Goal: Task Accomplishment & Management: Use online tool/utility

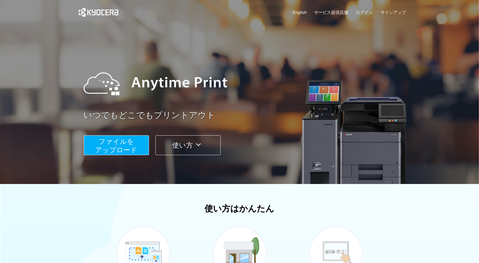
click at [136, 141] on button "ファイルを ​​アップロード" at bounding box center [116, 145] width 65 height 20
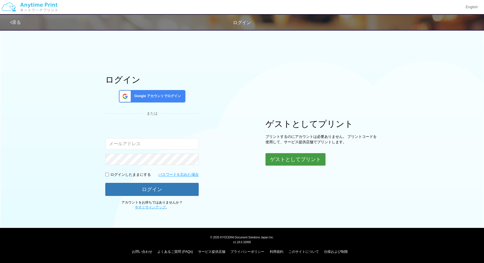
click at [280, 162] on button "ゲストとしてプリント" at bounding box center [295, 159] width 60 height 12
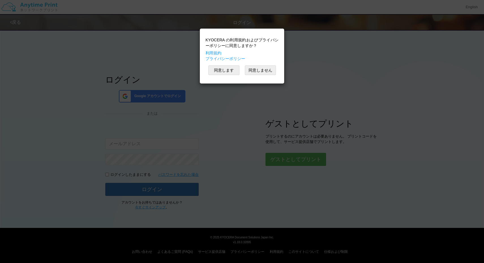
click at [224, 78] on div "KYOCERA の利用規約およびプライバシーポリシーに同意しますか？ 利用規約 プライバシーポリシー 同意します 同意しません" at bounding box center [242, 55] width 79 height 49
click at [222, 74] on button "同意します" at bounding box center [223, 70] width 31 height 10
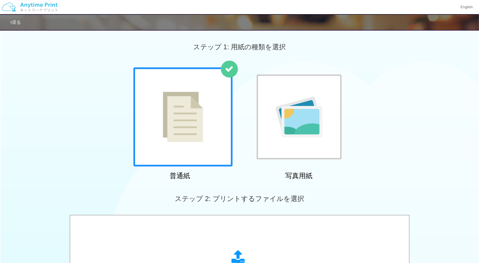
click at [218, 132] on div at bounding box center [182, 116] width 99 height 99
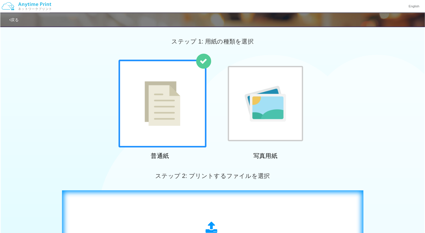
scroll to position [142, 0]
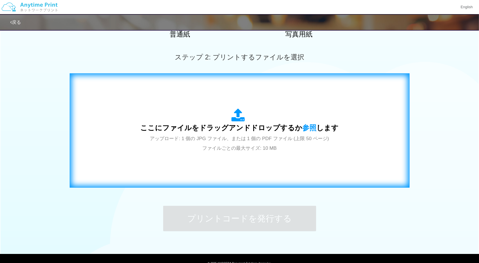
click at [220, 146] on span "アップロード: 1 個の JPG ファイル、または 1 個の PDF ファイル (上限 50 ページ) ファイルごとの最大サイズ: 10 MB" at bounding box center [239, 143] width 179 height 15
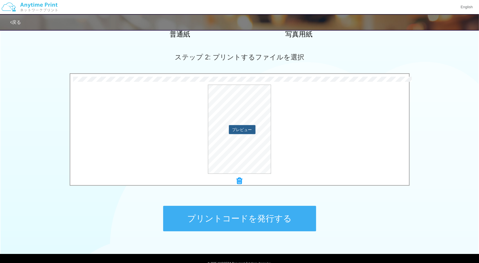
click at [247, 131] on button "プレビュー" at bounding box center [242, 129] width 27 height 9
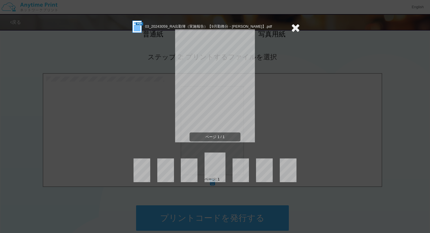
click at [214, 178] on div "ページ: 1" at bounding box center [212, 179] width 15 height 5
click at [293, 30] on icon at bounding box center [295, 27] width 9 height 11
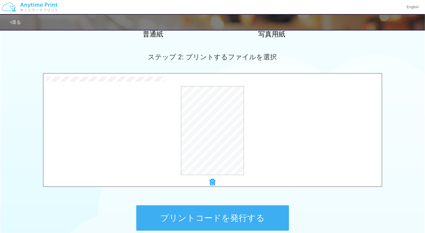
scroll to position [173, 0]
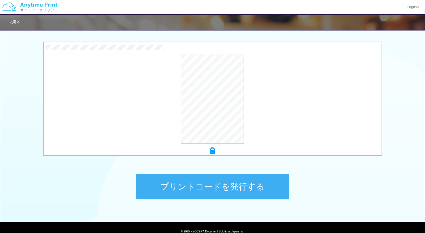
click at [262, 190] on button "プリントコードを発行する" at bounding box center [212, 186] width 153 height 25
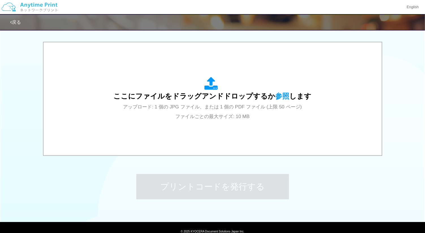
scroll to position [0, 0]
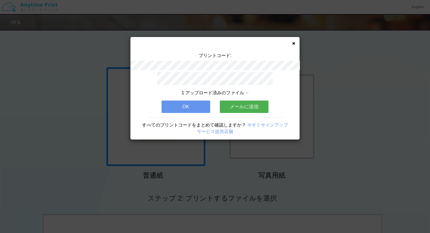
click at [295, 42] on icon at bounding box center [293, 44] width 3 height 4
